Goal: Information Seeking & Learning: Learn about a topic

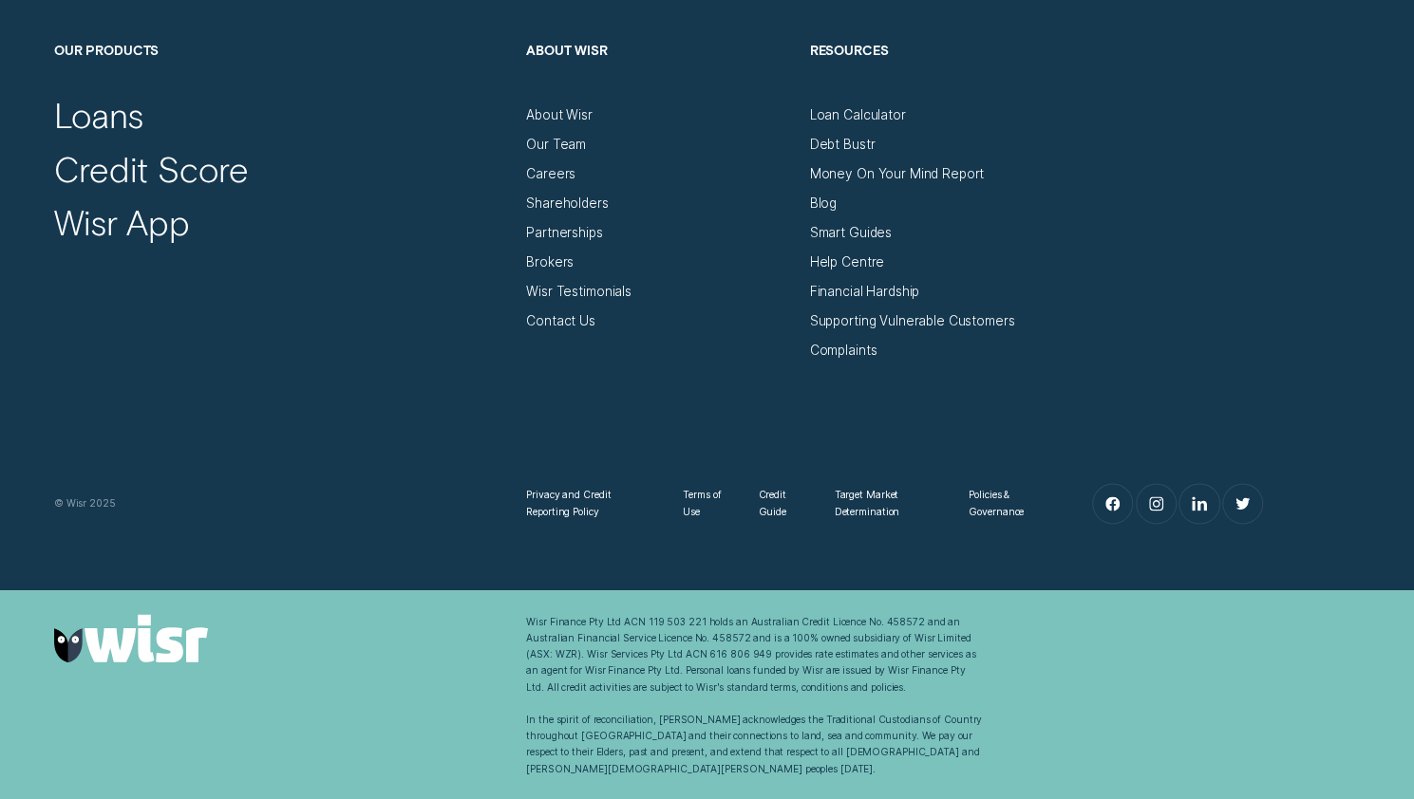
scroll to position [1160, 0]
click at [708, 326] on div "Contact Us" at bounding box center [659, 314] width 267 height 29
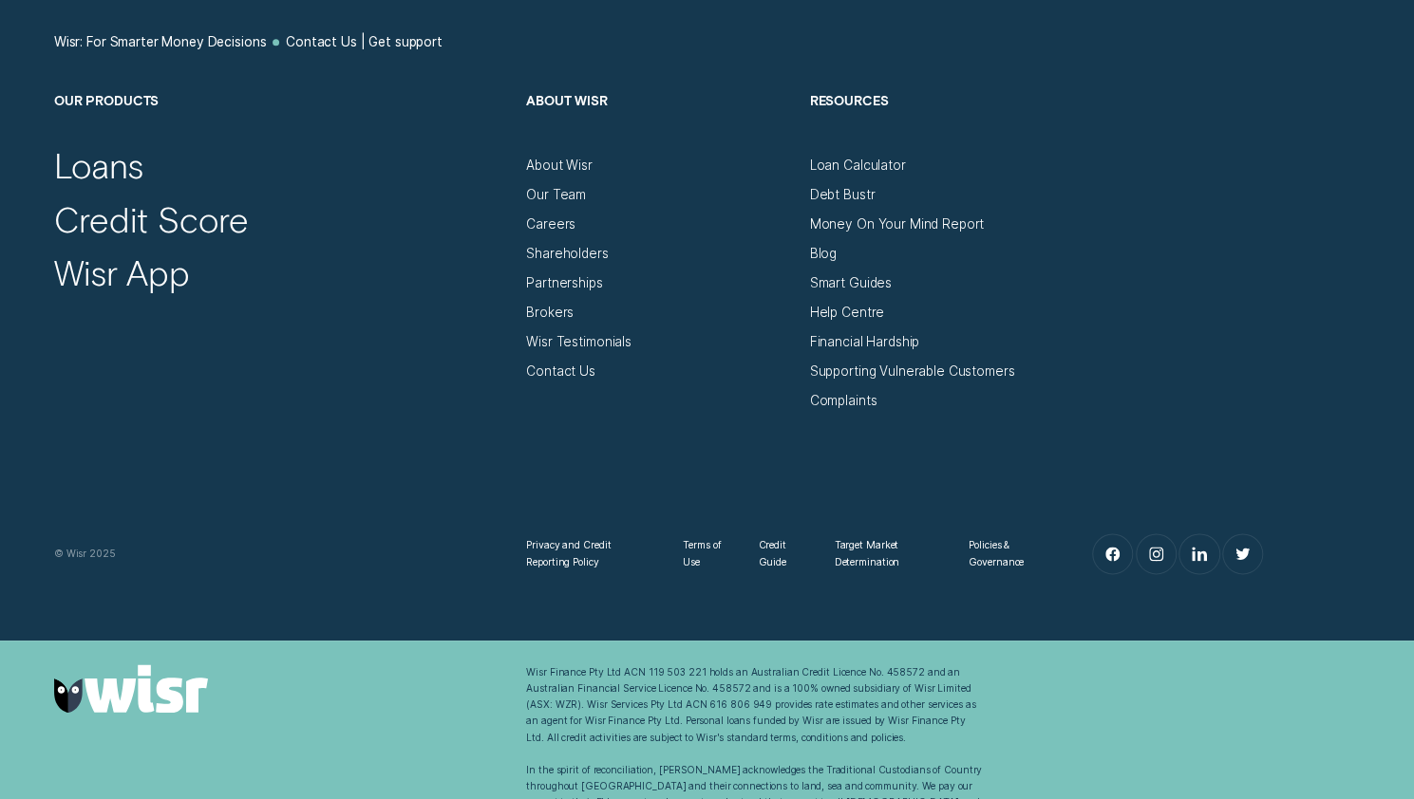
scroll to position [1101, 0]
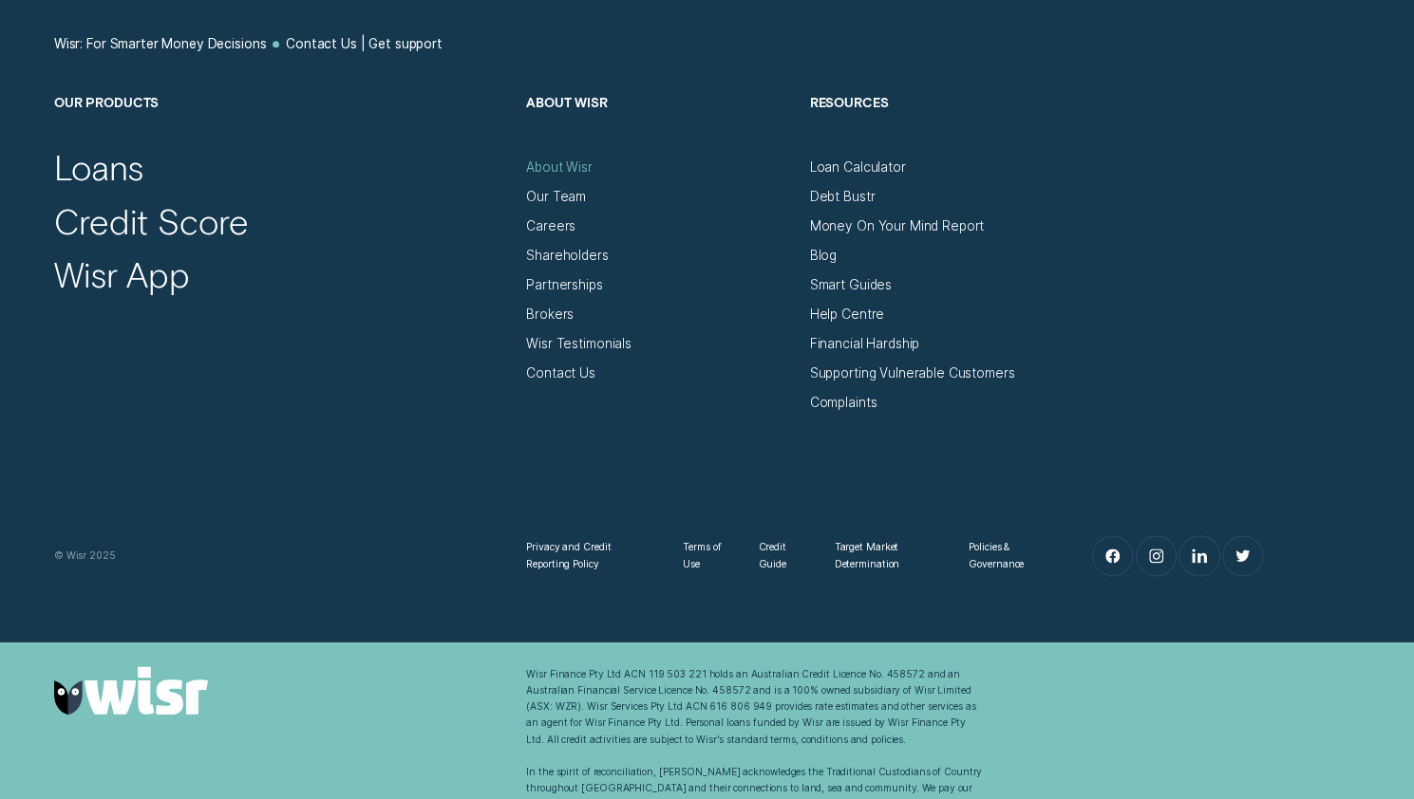
click at [561, 176] on div "About Wisr" at bounding box center [559, 167] width 66 height 16
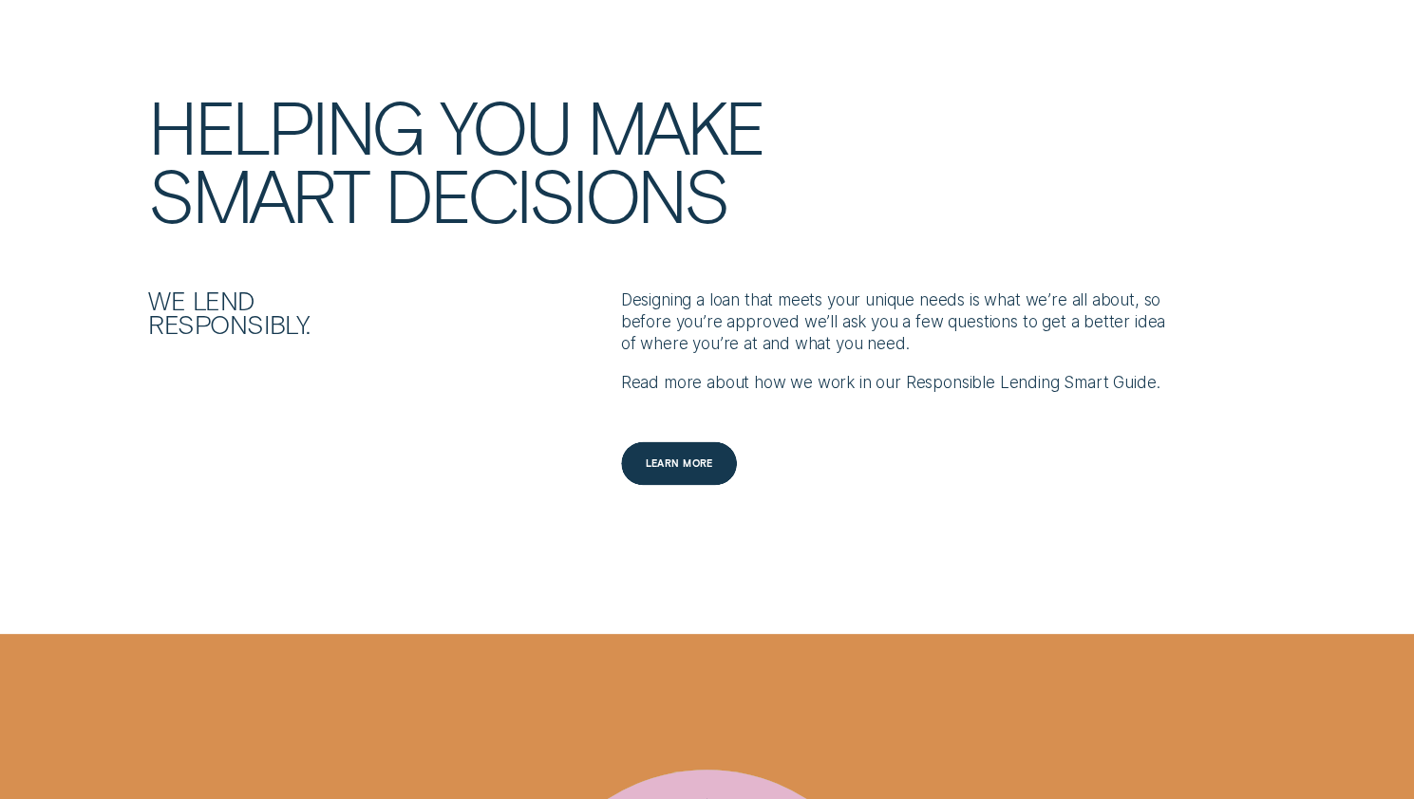
scroll to position [2063, 0]
click at [661, 469] on div "Learn more" at bounding box center [678, 464] width 67 height 9
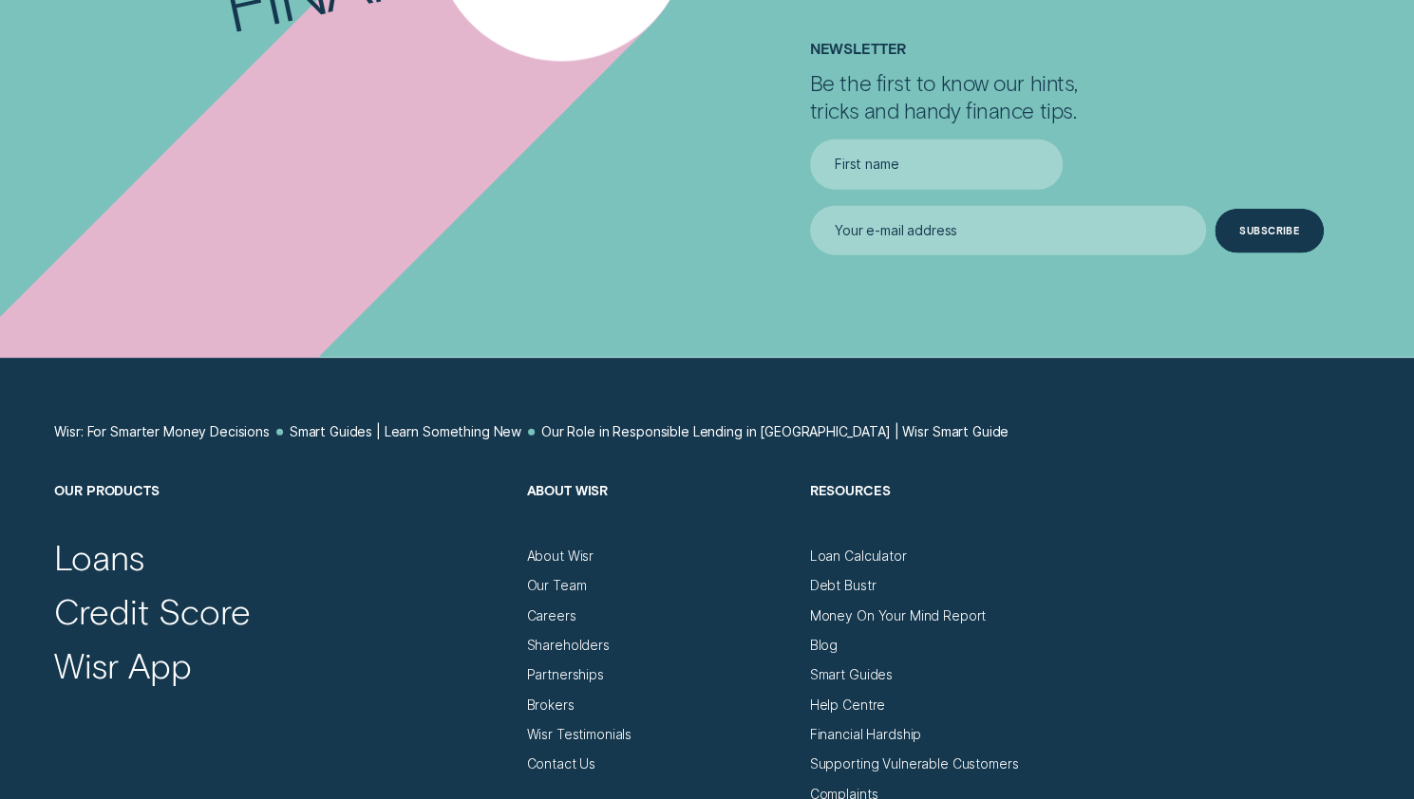
scroll to position [6904, 0]
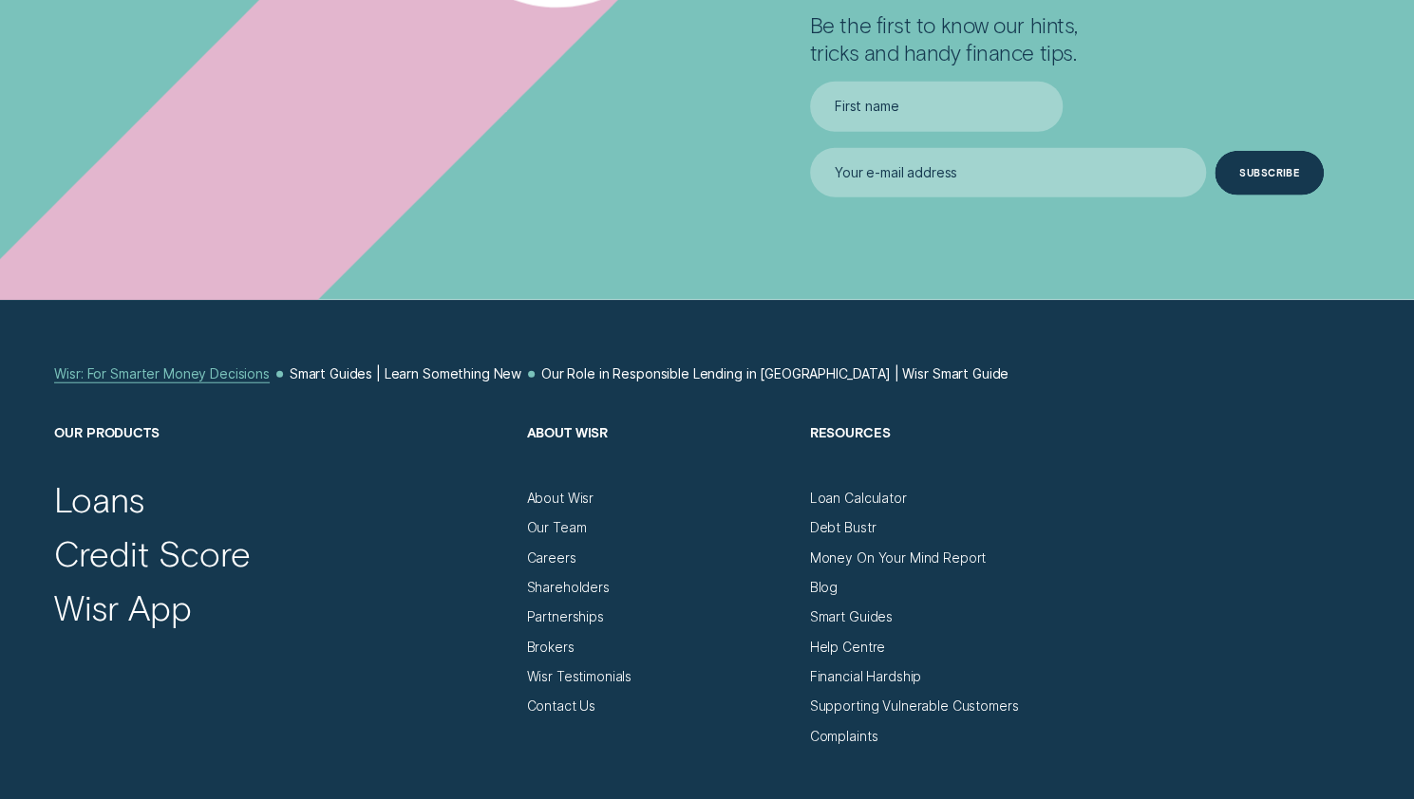
click at [107, 366] on div "Wisr: For Smarter Money Decisions" at bounding box center [161, 374] width 215 height 16
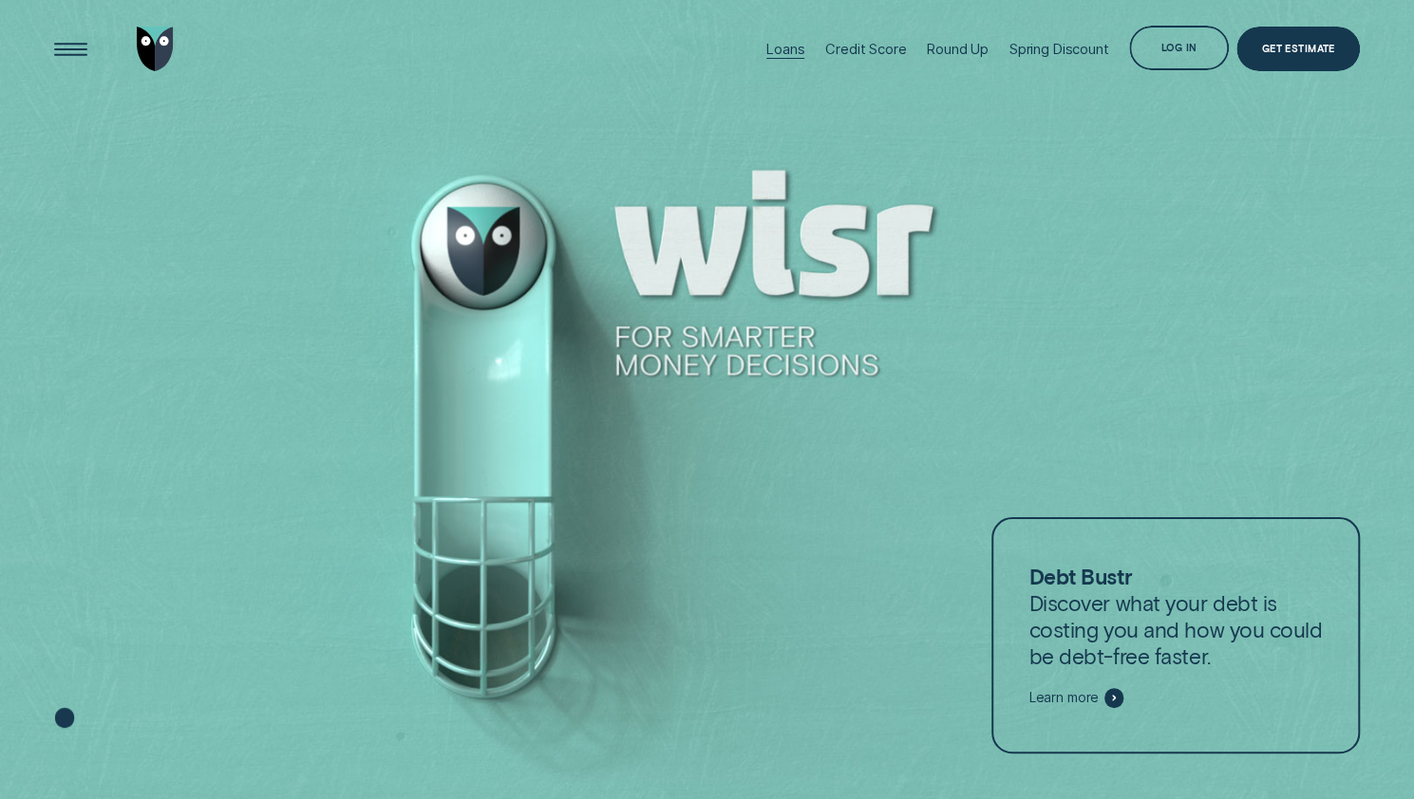
click at [775, 49] on div "Loans" at bounding box center [785, 49] width 38 height 17
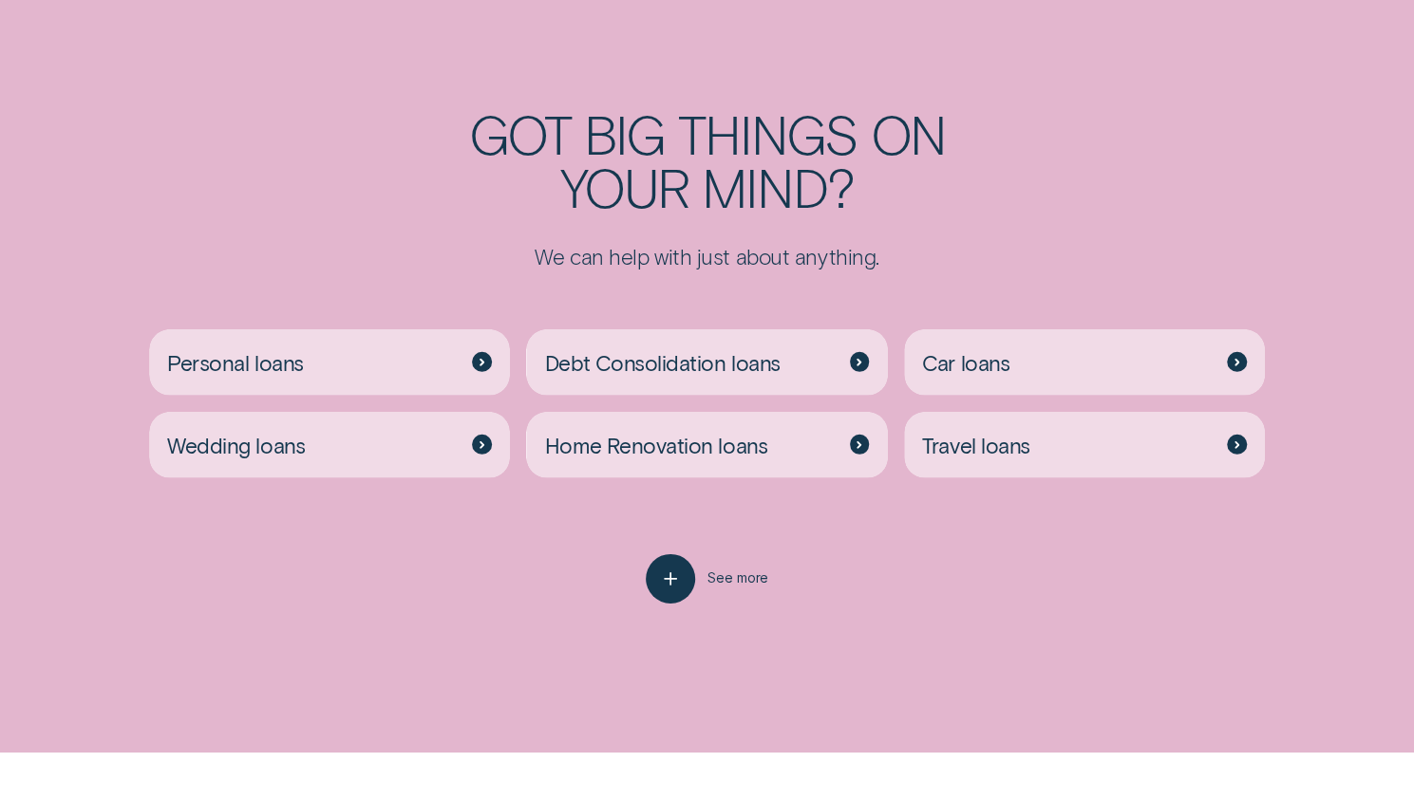
scroll to position [3157, 0]
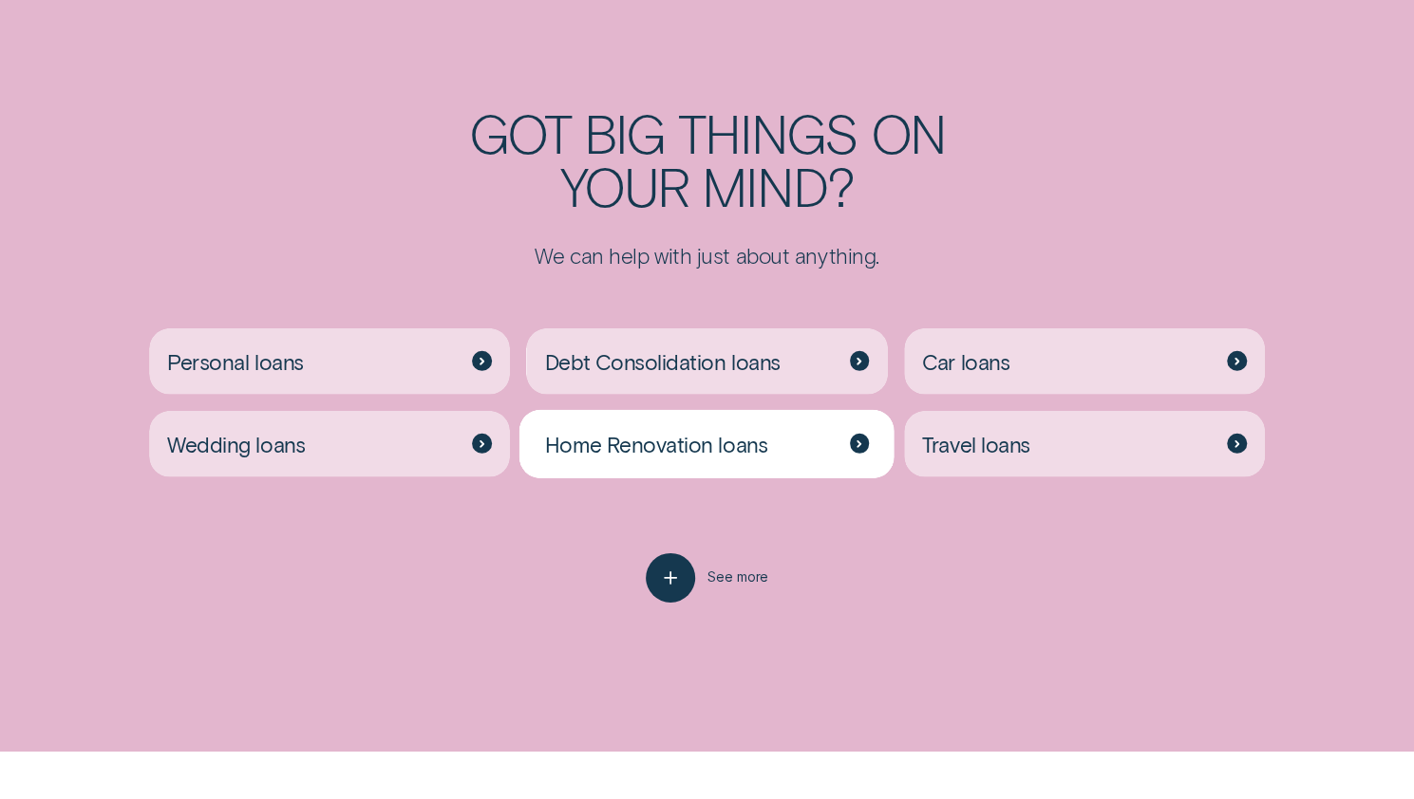
click at [659, 468] on div "Home Renovation loans" at bounding box center [706, 444] width 361 height 66
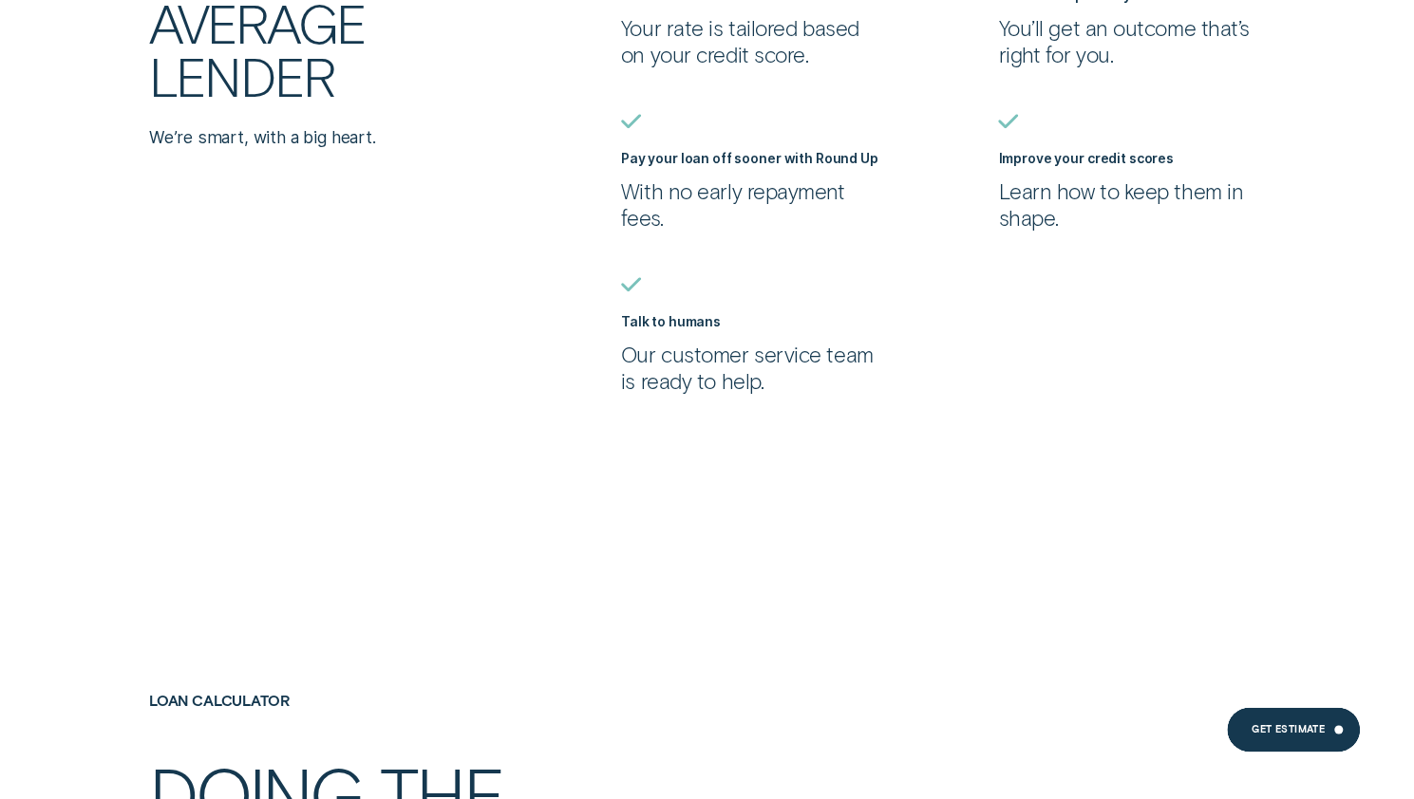
scroll to position [1171, 0]
